Goal: Information Seeking & Learning: Learn about a topic

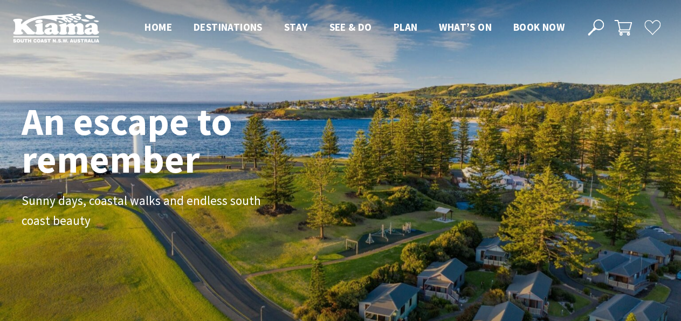
scroll to position [188, 682]
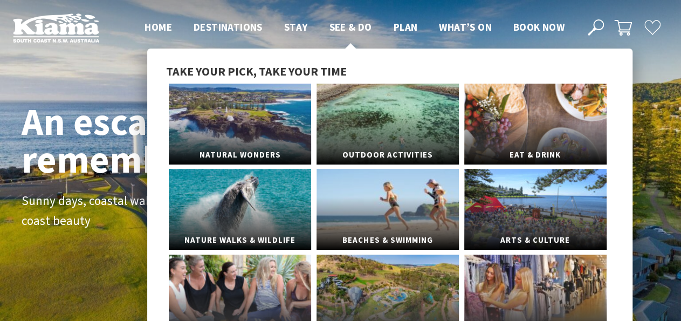
click at [353, 30] on span "See & Do" at bounding box center [350, 27] width 43 height 13
click at [472, 102] on link "Eat & Drink" at bounding box center [536, 124] width 142 height 81
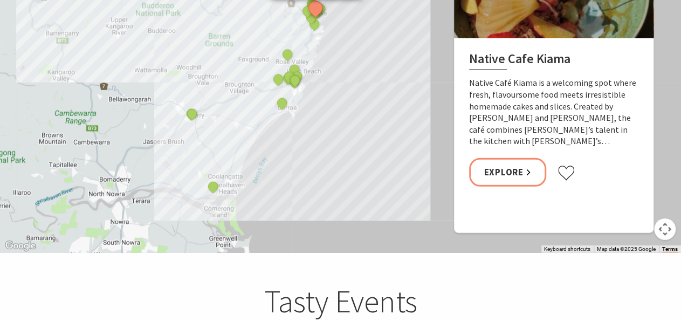
scroll to position [1347, 0]
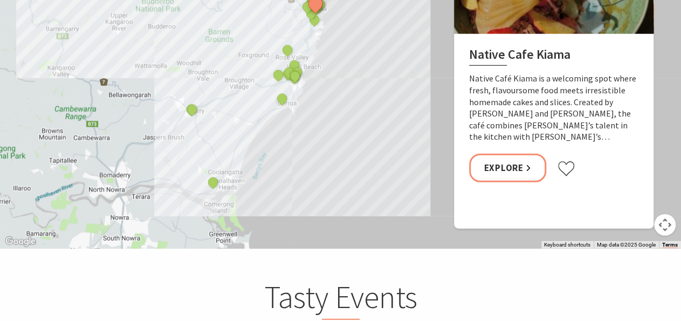
click at [323, 65] on div "Native Cafe Kiama Curries and Spirits Indian Restaurant Yves Restaurant and Bar…" at bounding box center [340, 54] width 681 height 388
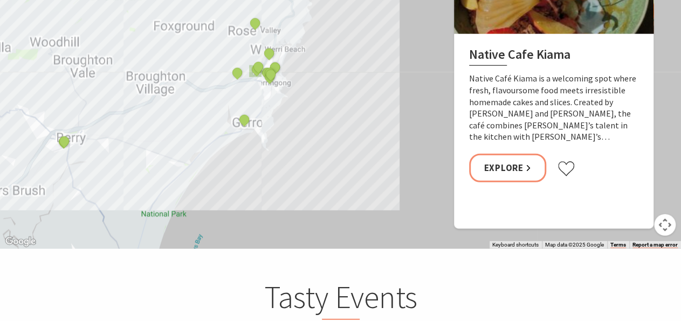
click at [323, 65] on div "Native Cafe Kiama Curries and Spirits Indian Restaurant Yves Restaurant and Bar…" at bounding box center [340, 54] width 681 height 388
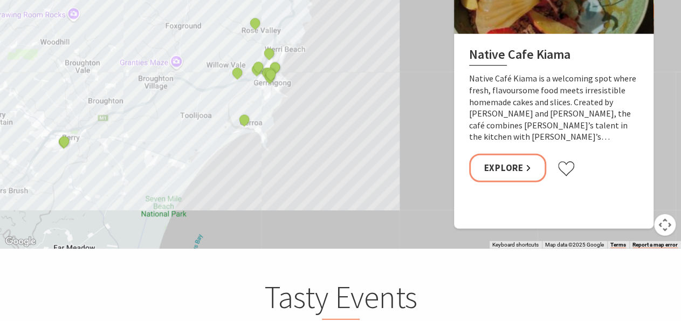
click at [323, 65] on div "Native Cafe Kiama Curries and Spirits Indian Restaurant Yves Restaurant and Bar…" at bounding box center [340, 54] width 681 height 388
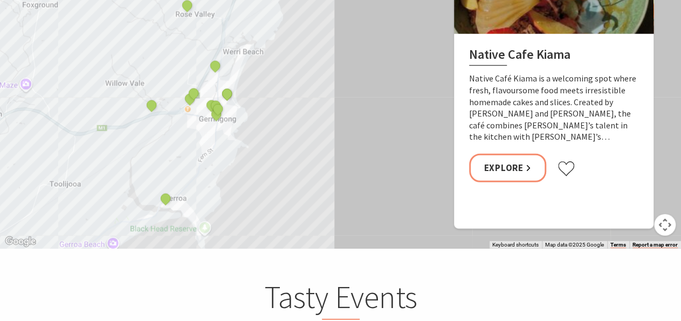
drag, startPoint x: 321, startPoint y: 97, endPoint x: 320, endPoint y: 105, distance: 8.1
click at [318, 108] on div "Native Cafe Kiama Curries and Spirits Indian Restaurant Yves Restaurant and Bar…" at bounding box center [340, 54] width 681 height 388
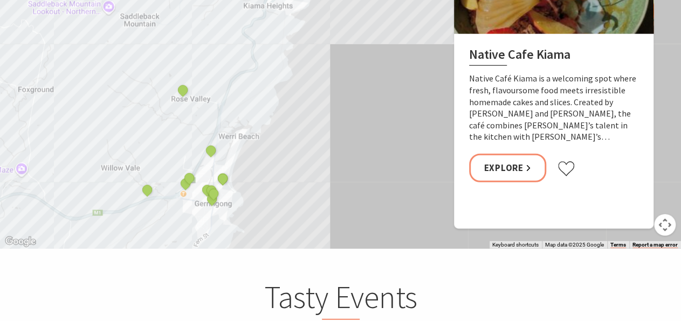
drag, startPoint x: 343, startPoint y: 61, endPoint x: 337, endPoint y: 146, distance: 85.5
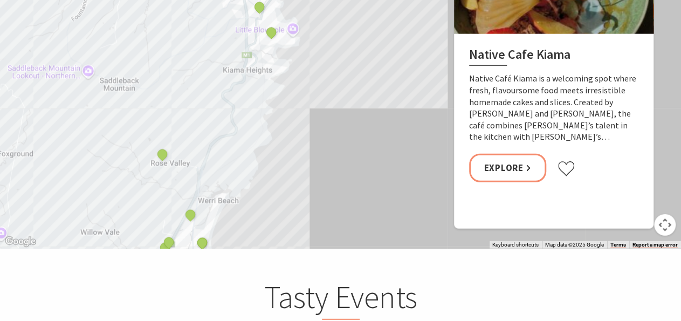
drag, startPoint x: 360, startPoint y: 73, endPoint x: 339, endPoint y: 138, distance: 68.6
click at [339, 138] on div "Native Cafe Kiama Curries and Spirits Indian Restaurant Yves Restaurant and Bar…" at bounding box center [665, 313] width 691 height 388
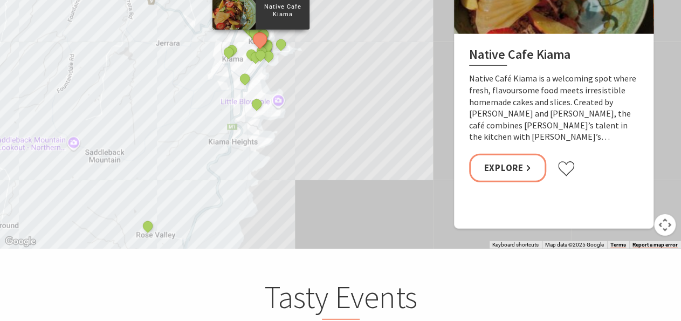
drag, startPoint x: 356, startPoint y: 81, endPoint x: 344, endPoint y: 122, distance: 42.7
click at [340, 152] on div "Native Cafe Kiama Curries and Spirits Indian Restaurant Yves Restaurant and Bar…" at bounding box center [671, 320] width 691 height 388
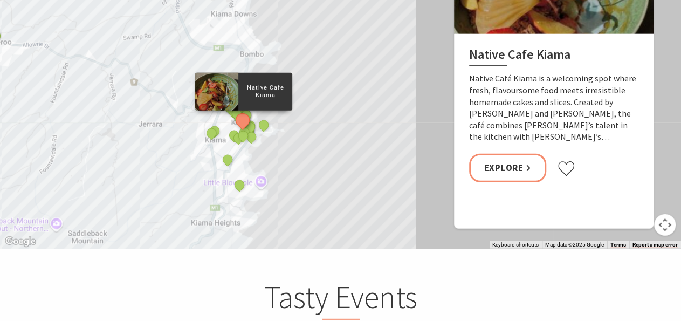
drag, startPoint x: 348, startPoint y: 101, endPoint x: 332, endPoint y: 190, distance: 91.0
click at [332, 189] on div "Native Cafe Kiama Curries and Spirits Indian Restaurant Yves Restaurant and Bar…" at bounding box center [340, 54] width 681 height 388
click at [385, 158] on div "Native Cafe Kiama Curries and Spirits Indian Restaurant Yves Restaurant and Bar…" at bounding box center [686, 248] width 691 height 388
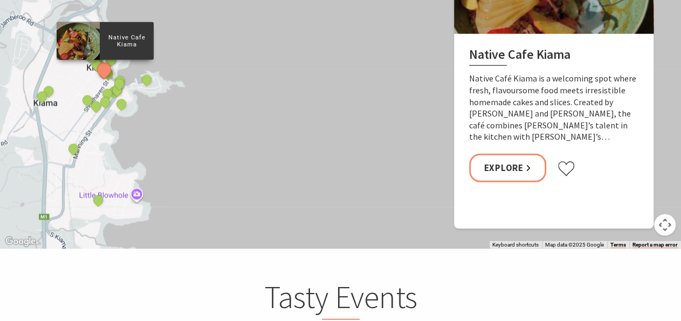
click at [190, 96] on div "Native Cafe Kiama Curries and Spirits Indian Restaurant Yves Restaurant and Bar…" at bounding box center [340, 54] width 681 height 388
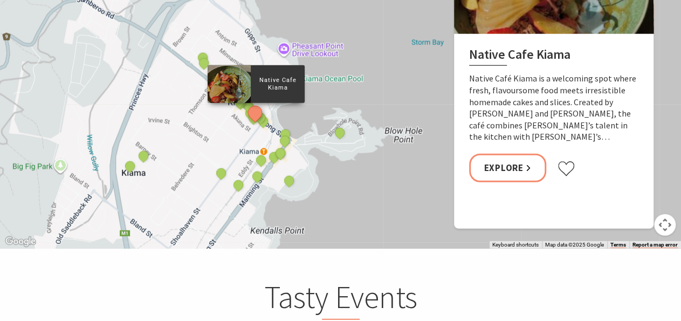
drag, startPoint x: 175, startPoint y: 93, endPoint x: 372, endPoint y: 169, distance: 210.6
click at [410, 174] on div "Native Cafe Kiama Curries and Spirits Indian Restaurant Yves Restaurant and Bar…" at bounding box center [340, 54] width 681 height 388
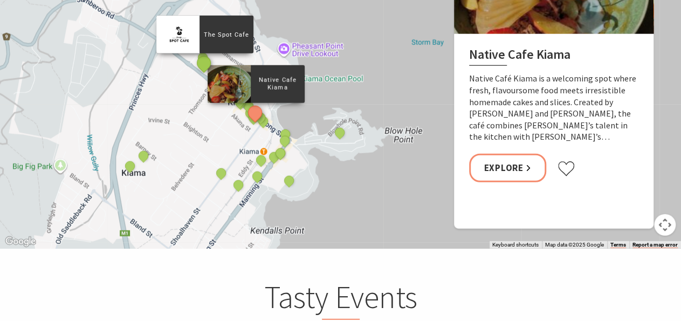
click at [204, 53] on button "See detail about The Spot Cafe" at bounding box center [204, 63] width 20 height 20
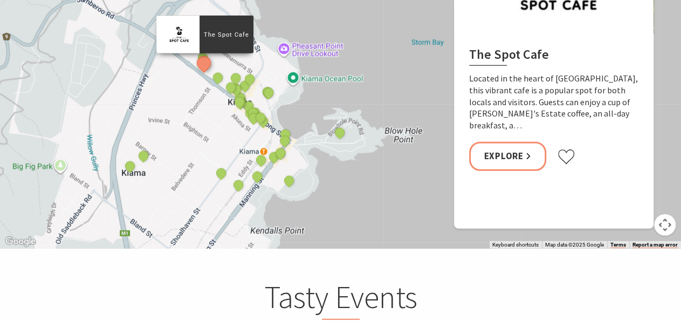
click at [176, 49] on div "Native Cafe Kiama Curries and Spirits Indian Restaurant Yves Restaurant and Bar…" at bounding box center [340, 54] width 681 height 388
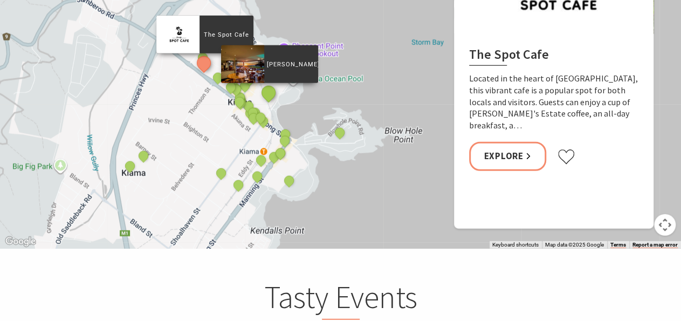
click at [270, 83] on button "See detail about Penny Whistlers" at bounding box center [268, 93] width 20 height 20
